Goal: Check status: Check status

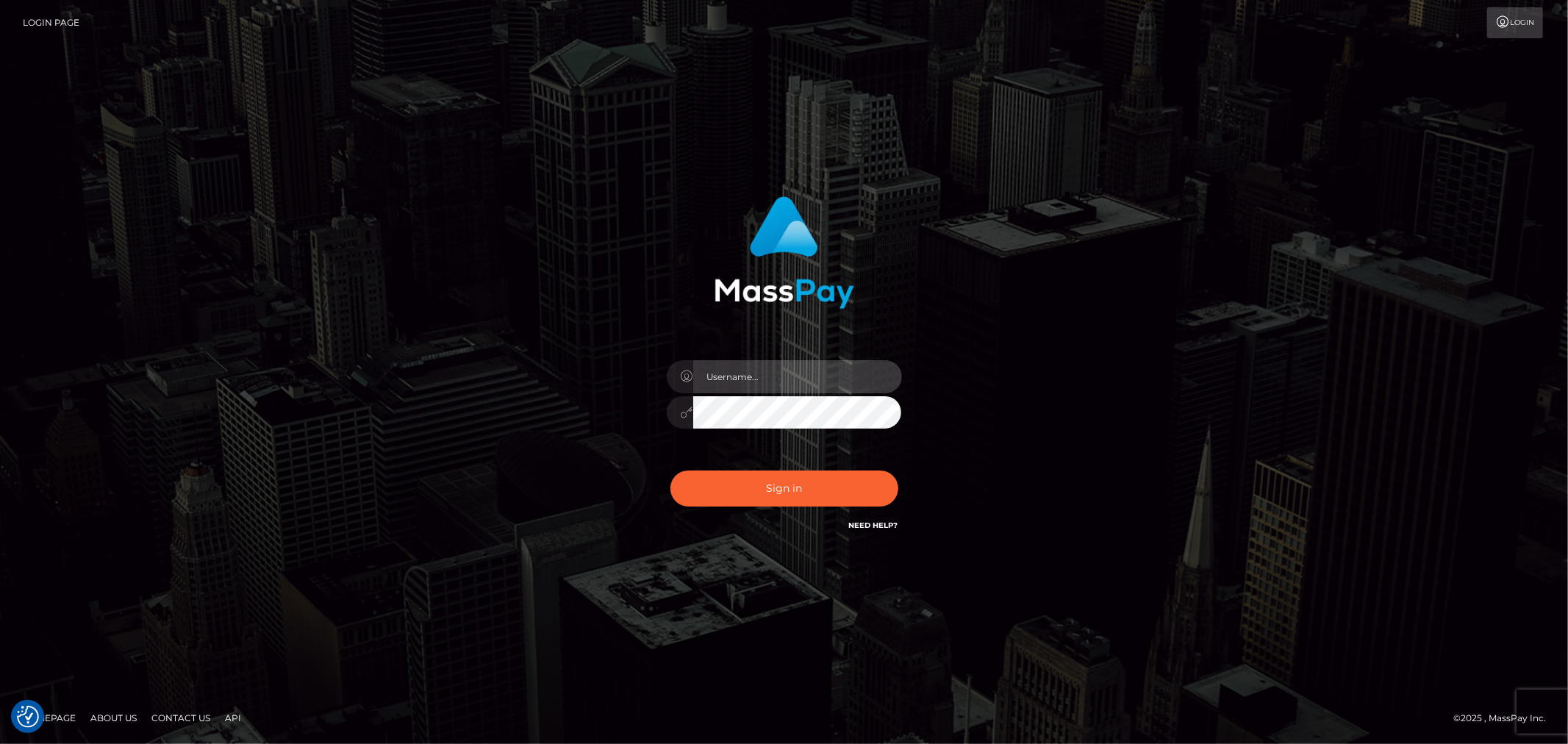
click at [791, 380] on input "text" at bounding box center [797, 376] width 209 height 33
type input "[PERSON_NAME].B2"
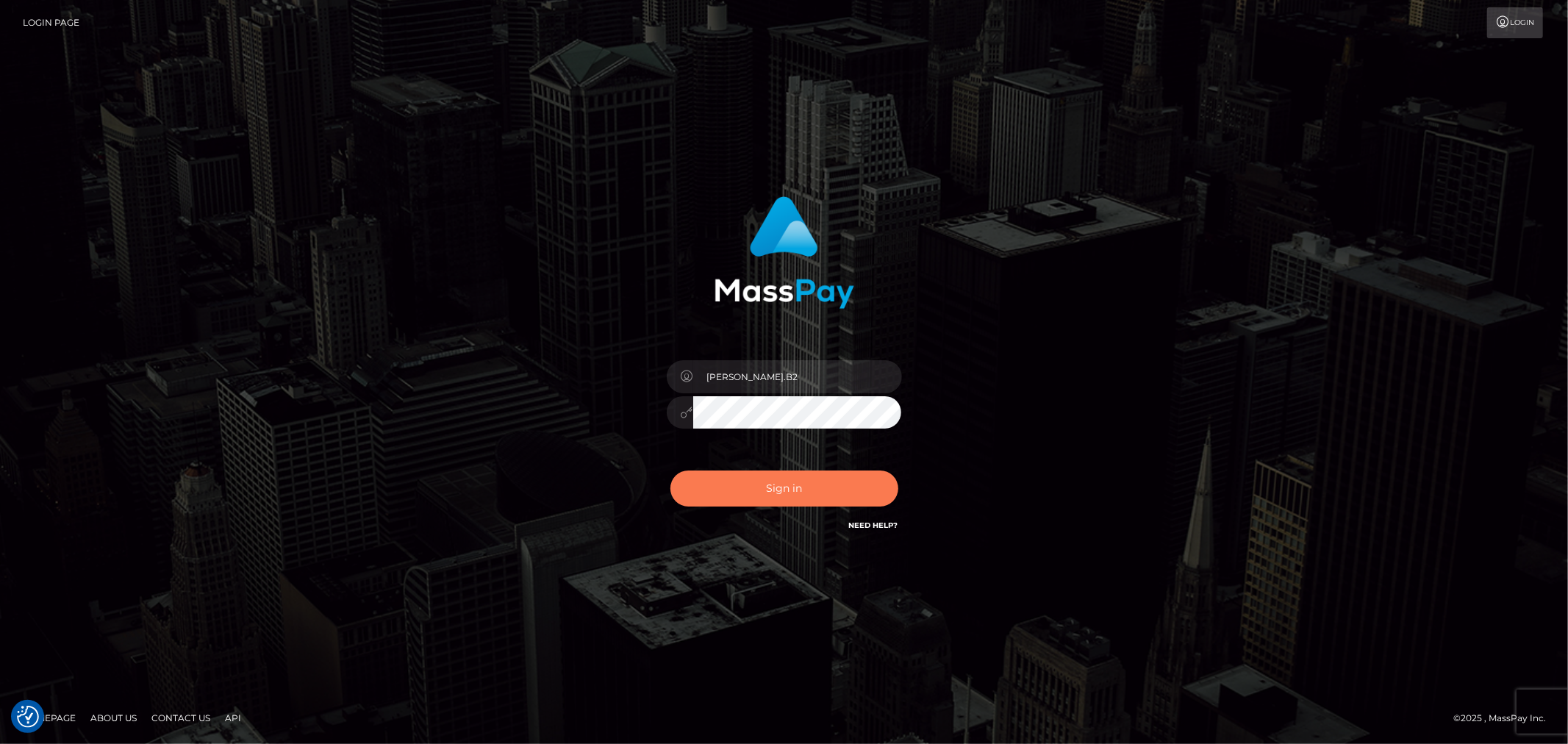
click at [802, 484] on button "Sign in" at bounding box center [784, 488] width 228 height 36
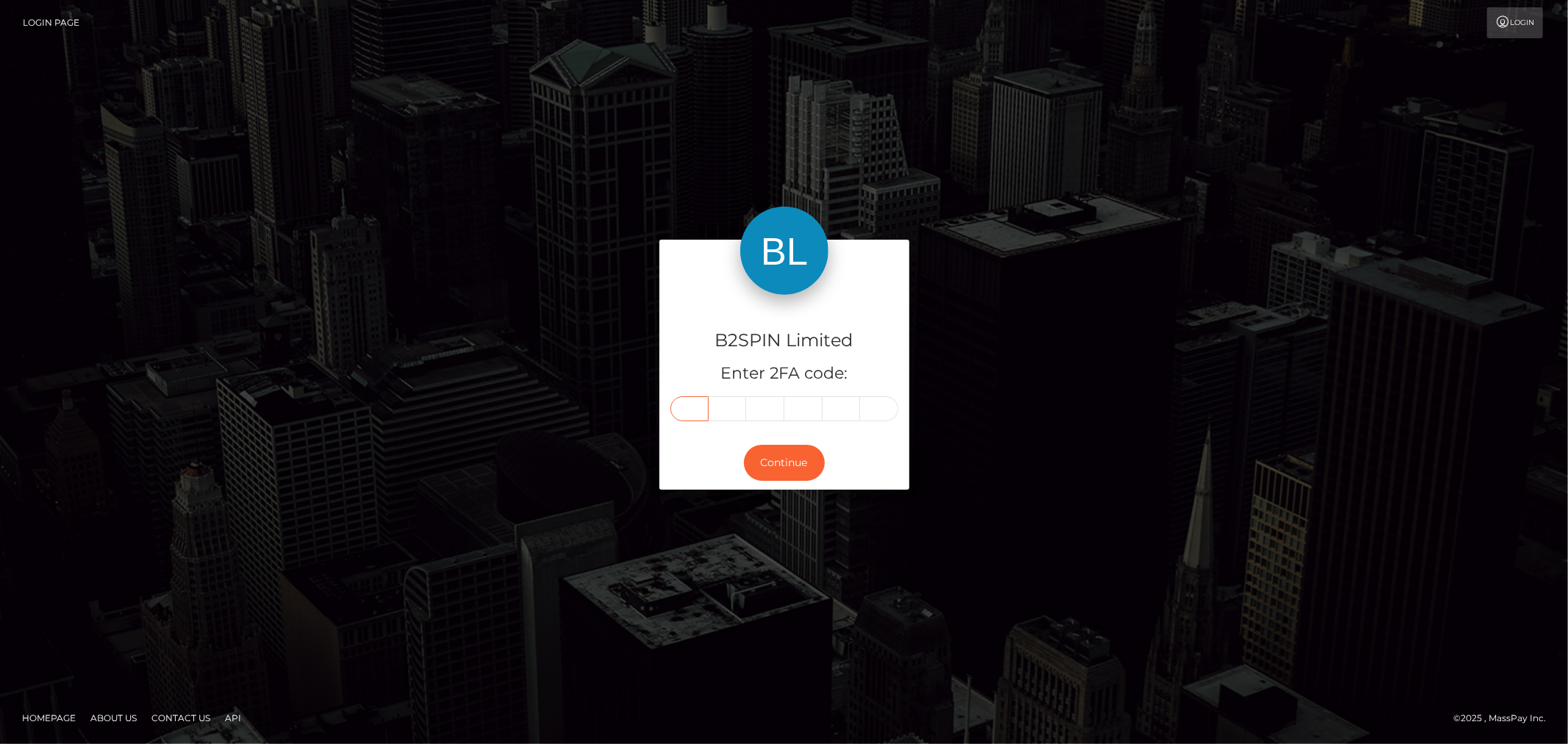
click at [699, 407] on input "text" at bounding box center [689, 409] width 38 height 25
type input "5"
type input "1"
type input "7"
type input "1"
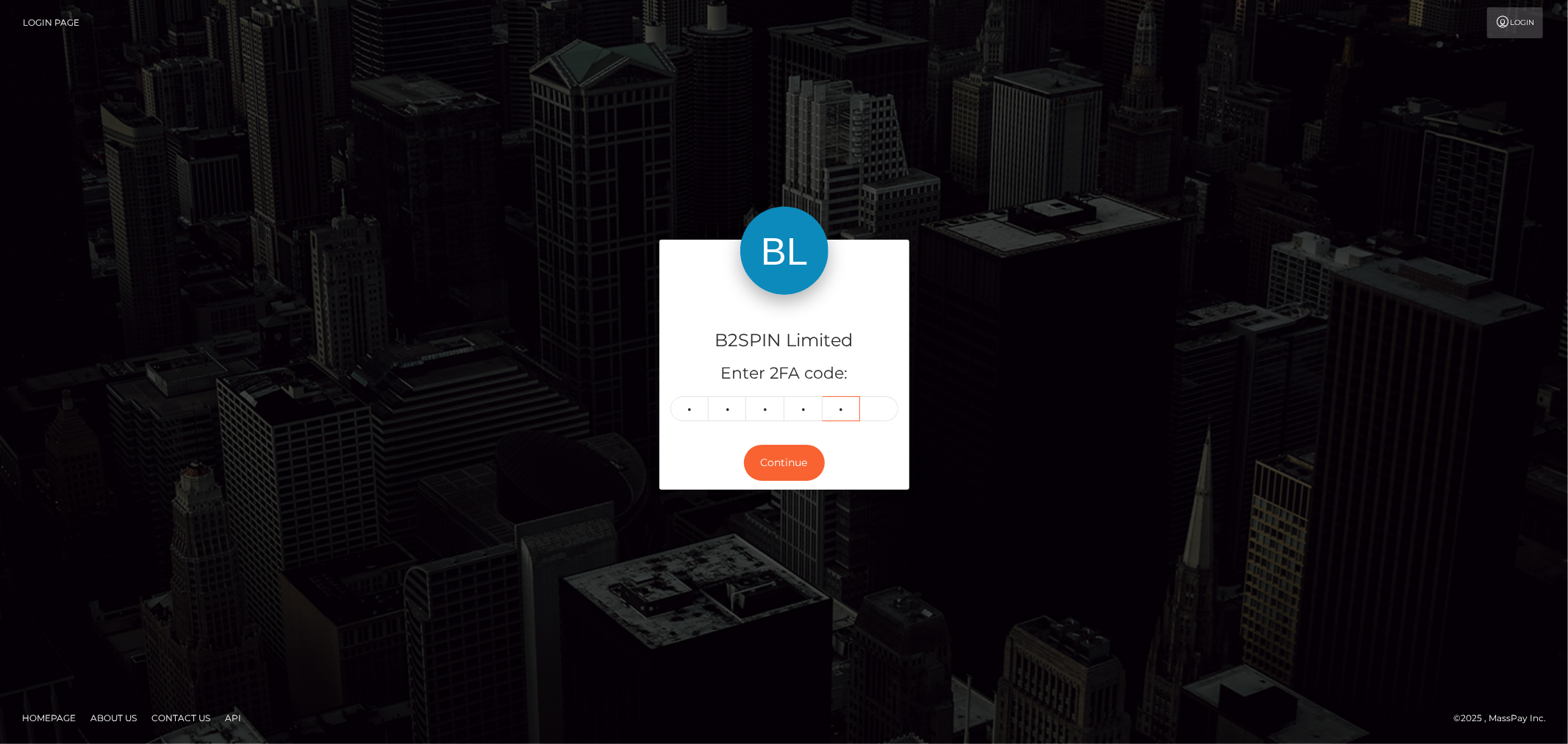
type input "6"
click at [787, 470] on button "Continue" at bounding box center [784, 462] width 81 height 36
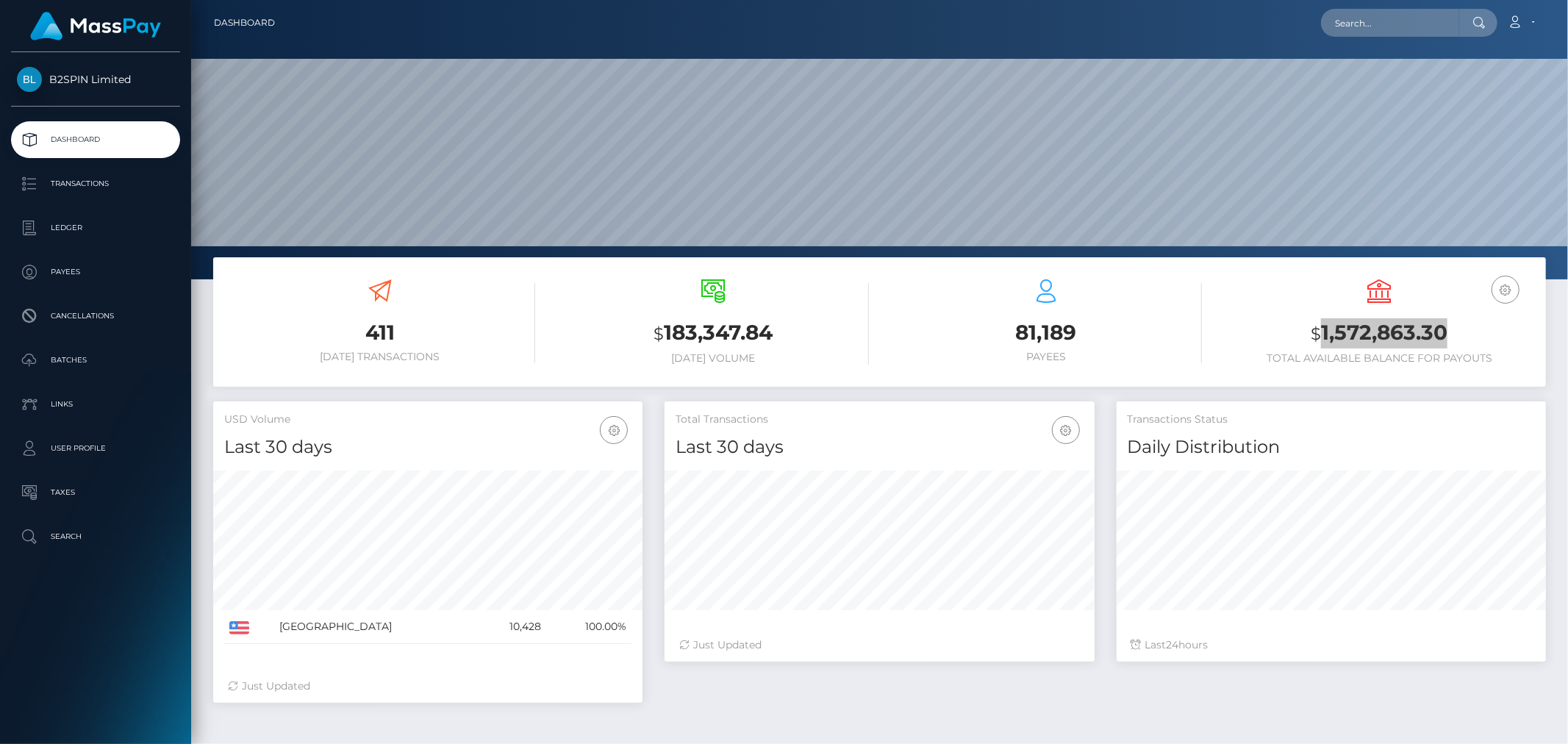
scroll to position [260, 429]
click at [118, 219] on p "Ledger" at bounding box center [95, 228] width 157 height 22
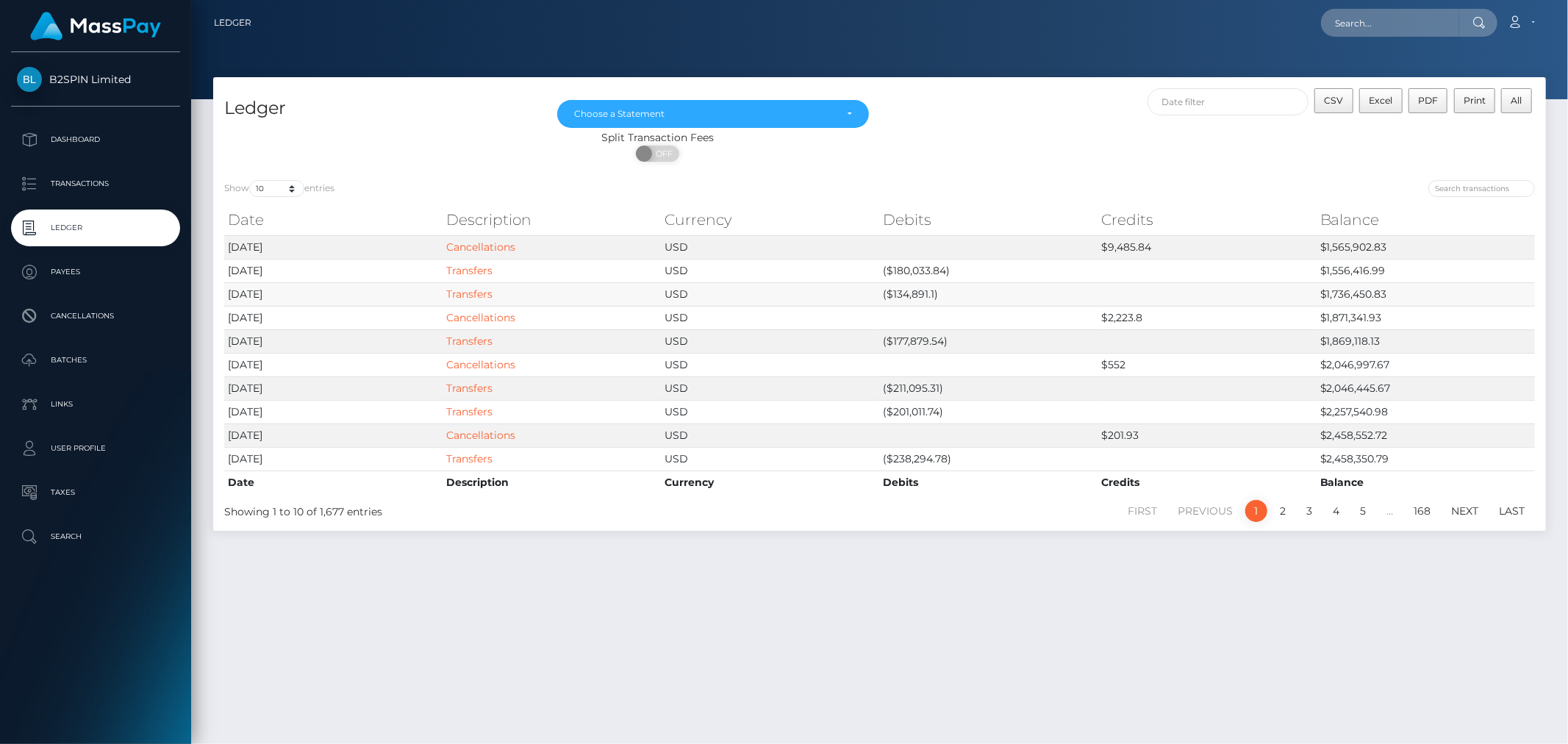
click at [915, 286] on td "($134,891.1)" at bounding box center [988, 294] width 219 height 23
click at [917, 265] on td "($180,033.84)" at bounding box center [988, 270] width 219 height 23
copy td "180,033.84"
